Goal: Task Accomplishment & Management: Manage account settings

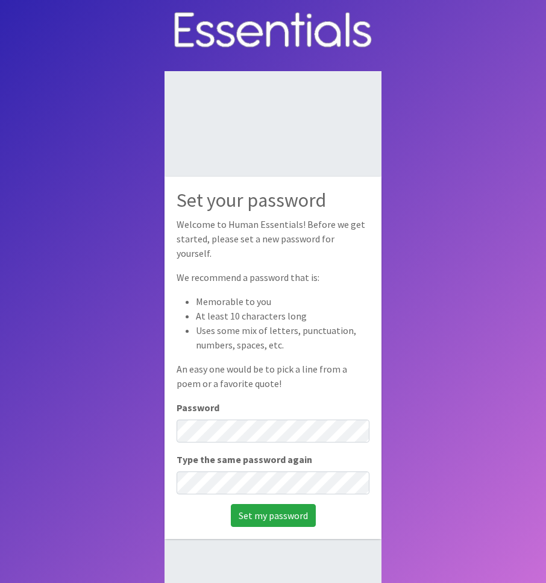
scroll to position [60, 0]
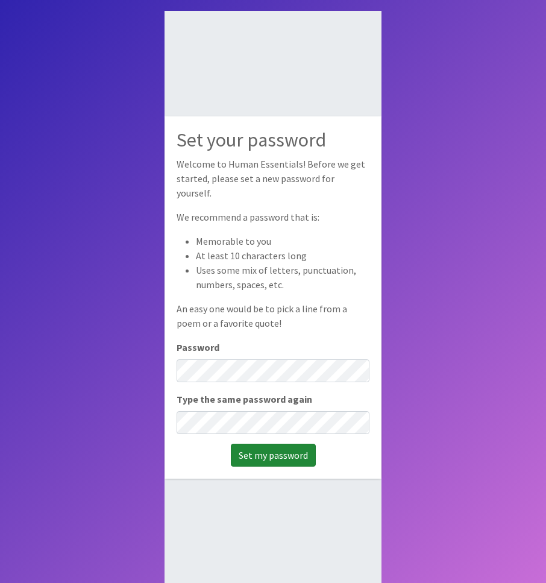
click at [279, 444] on input "Set my password" at bounding box center [273, 455] width 85 height 23
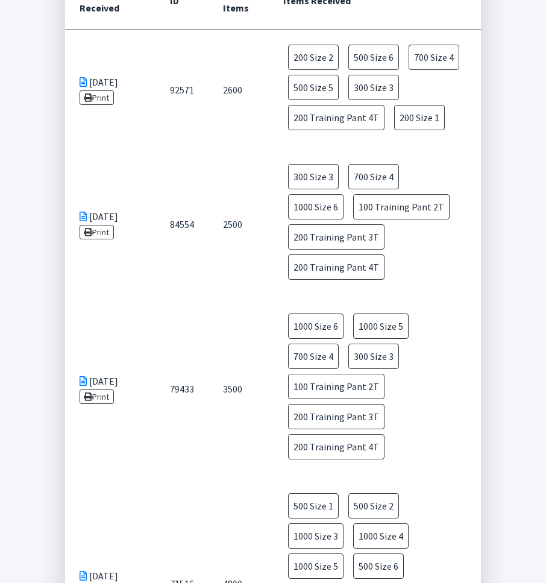
scroll to position [632, 0]
